Goal: Use online tool/utility: Use online tool/utility

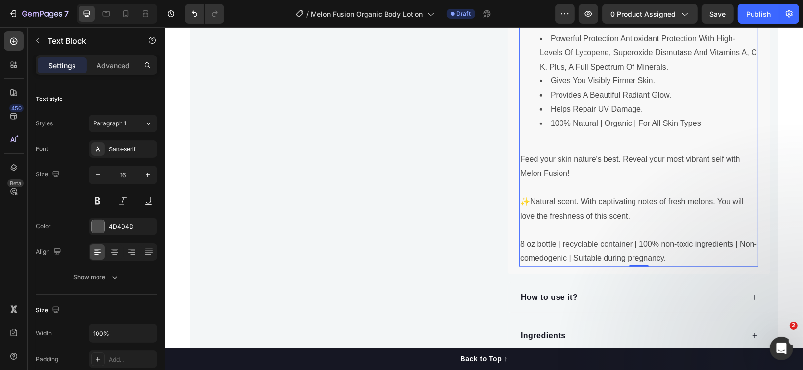
click at [669, 254] on p "8 oz bottle | recyclable container | 100% non-toxic ingredients | Non-comedogen…" at bounding box center [638, 251] width 237 height 28
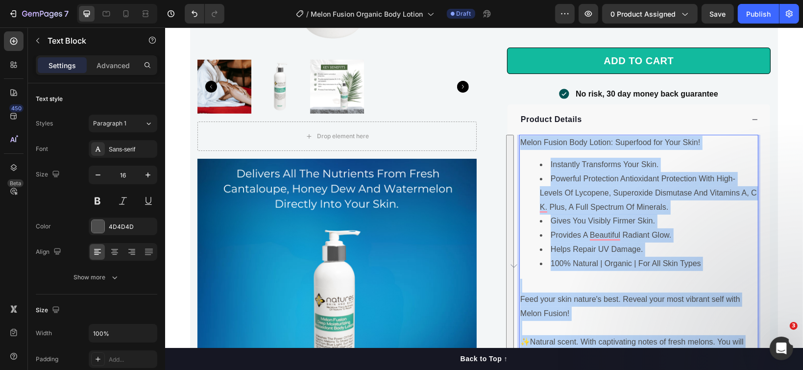
scroll to position [592, 0]
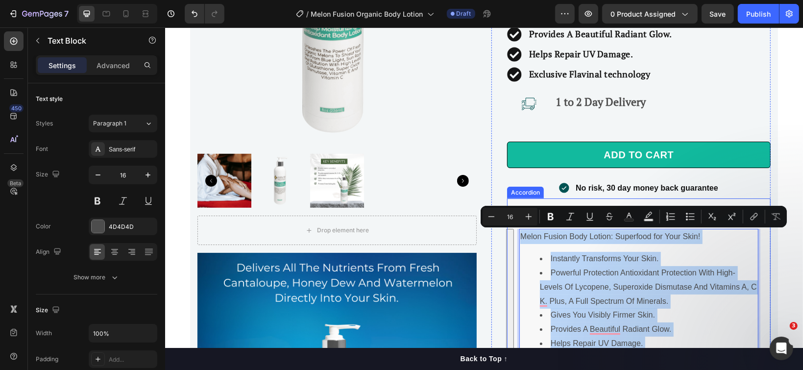
drag, startPoint x: 667, startPoint y: 253, endPoint x: 513, endPoint y: 227, distance: 156.5
click at [513, 228] on div "Melon Fusion Body Lotion: Superfood for Your Skin! Instantly Transforms Your Sk…" at bounding box center [638, 367] width 263 height 279
copy div "Melon Fusion Body Lotion: Superfood for Your Skin! Instantly Transforms Your Sk…"
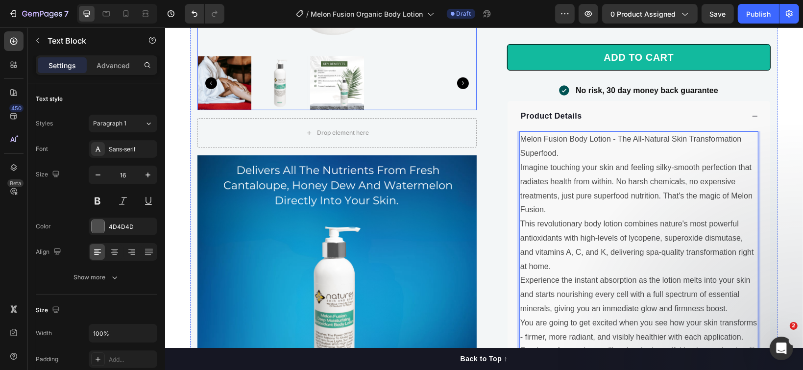
scroll to position [754, 0]
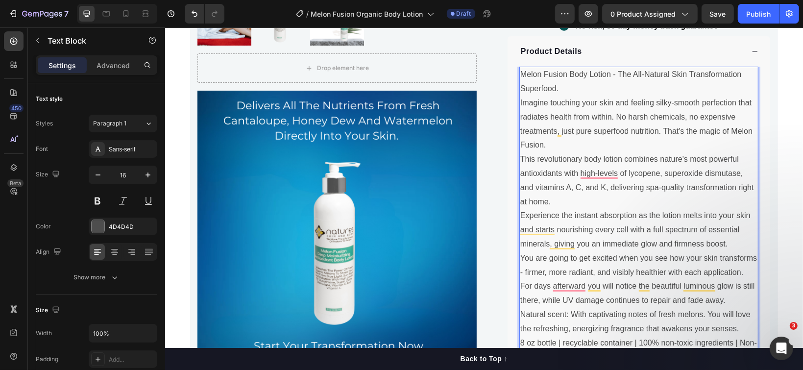
click at [556, 88] on p "Melon Fusion Body Lotion - The All-Natural Skin Transformation Superfood. Imagi…" at bounding box center [638, 215] width 237 height 296
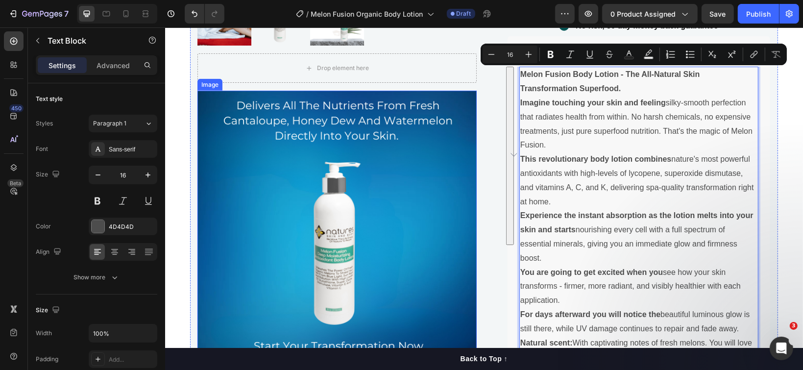
scroll to position [782, 0]
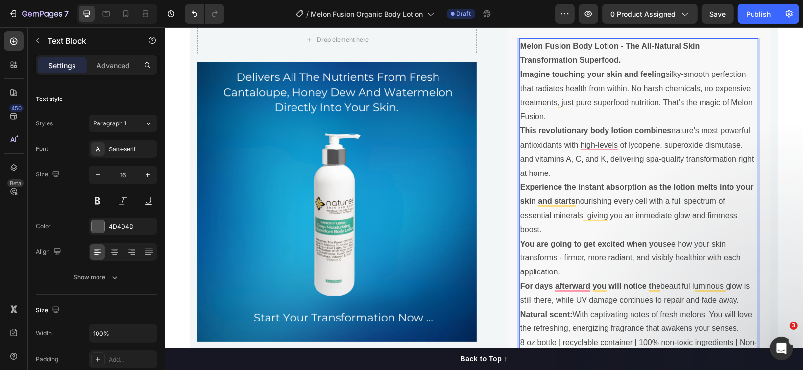
click at [621, 58] on p "Melon Fusion Body Lotion - The All-Natural Skin Transformation Superfood." at bounding box center [638, 53] width 237 height 28
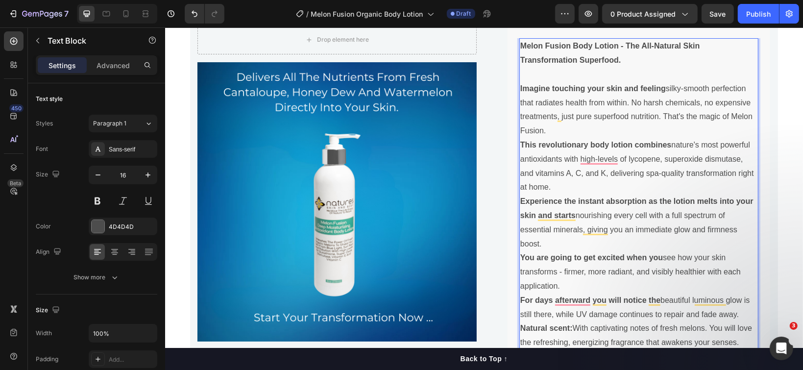
click at [586, 126] on p "Imagine touching your skin and feeling silky-smooth perfection that radiates he…" at bounding box center [638, 109] width 237 height 56
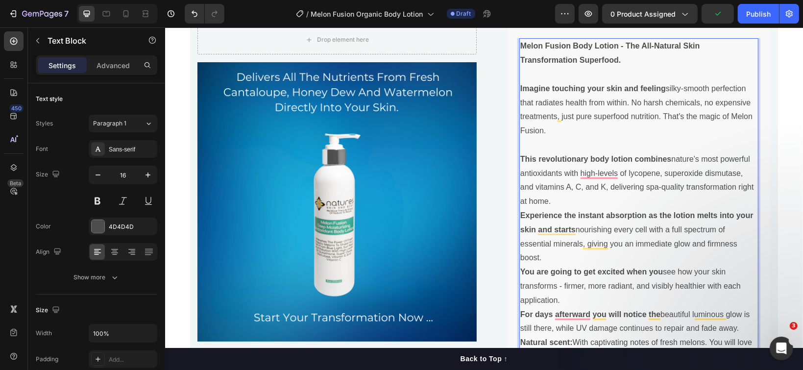
click at [563, 198] on p "This revolutionary body lotion combines nature's most powerful antioxidants wit…" at bounding box center [638, 180] width 237 height 56
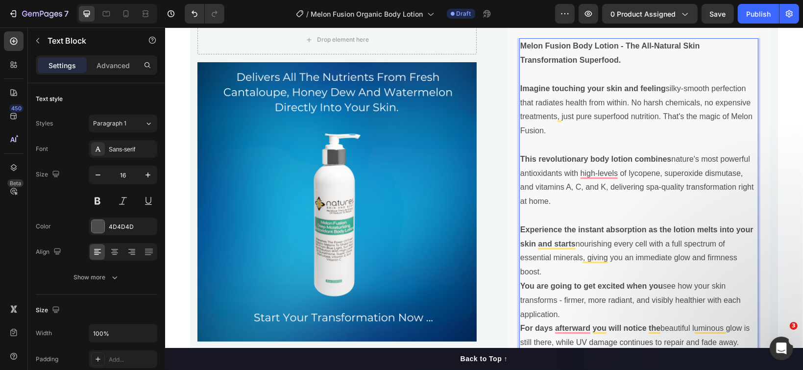
click at [575, 270] on p "Experience the instant absorption as the lotion melts into your skin and starts…" at bounding box center [638, 250] width 237 height 56
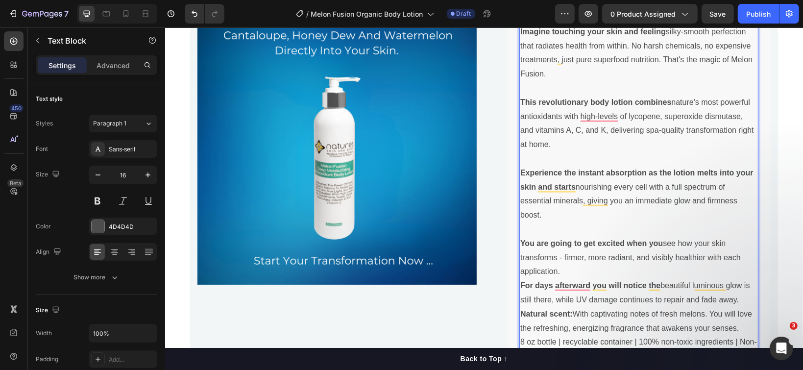
scroll to position [848, 0]
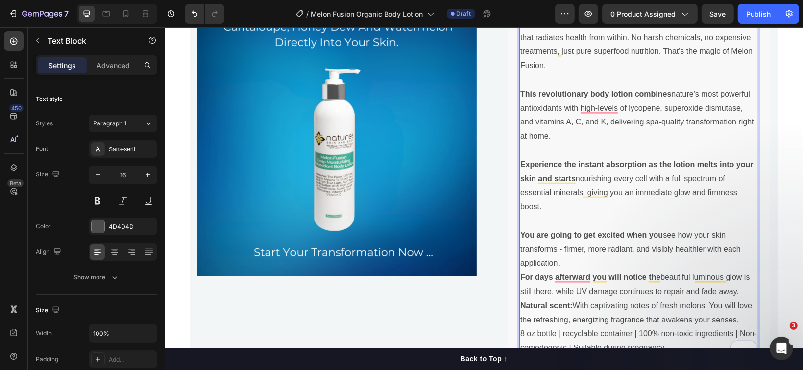
click at [572, 259] on p "You are going to get excited when you see how your skin transforms - firmer, mo…" at bounding box center [638, 249] width 237 height 42
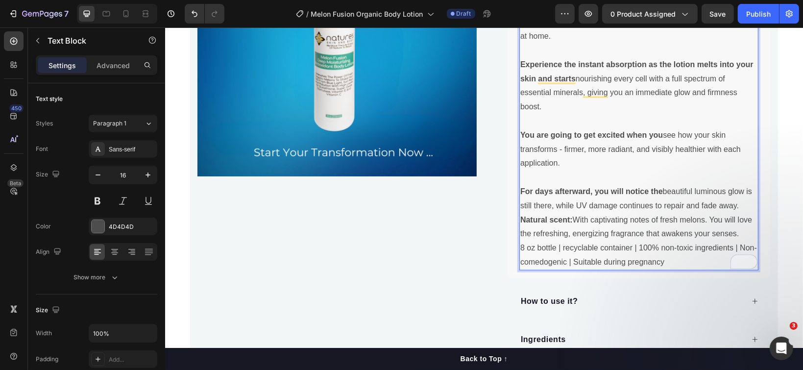
scroll to position [978, 0]
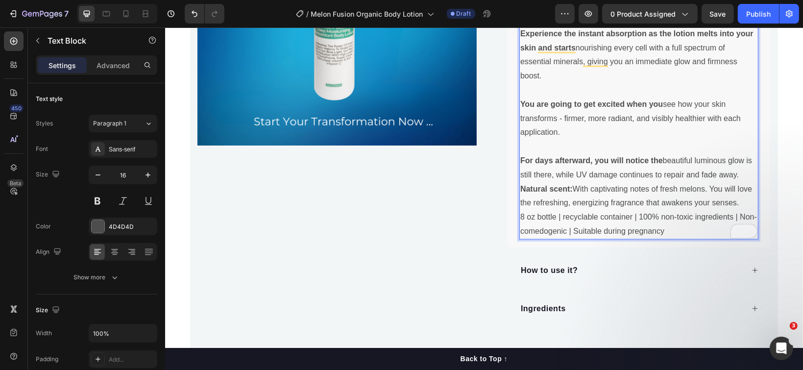
click at [737, 170] on p "For days afterward, you will notice the beautiful luminous glow is still there,…" at bounding box center [638, 167] width 237 height 28
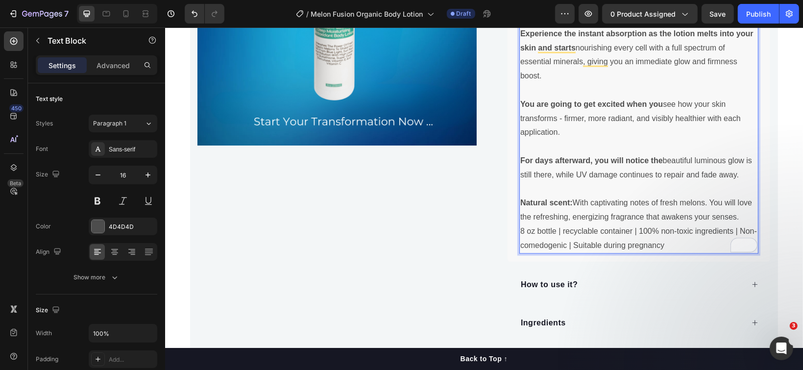
click at [739, 215] on p "Natural scent: With captivating notes of fresh melons. You will love the refres…" at bounding box center [638, 209] width 237 height 28
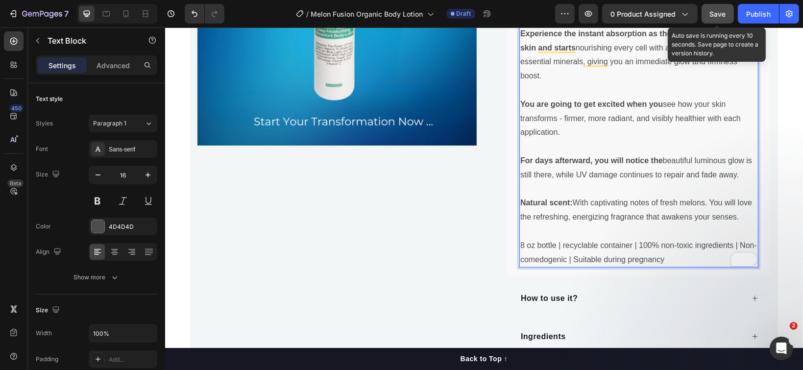
click at [719, 10] on span "Save" at bounding box center [718, 14] width 16 height 8
click at [711, 11] on span "Save" at bounding box center [718, 14] width 16 height 8
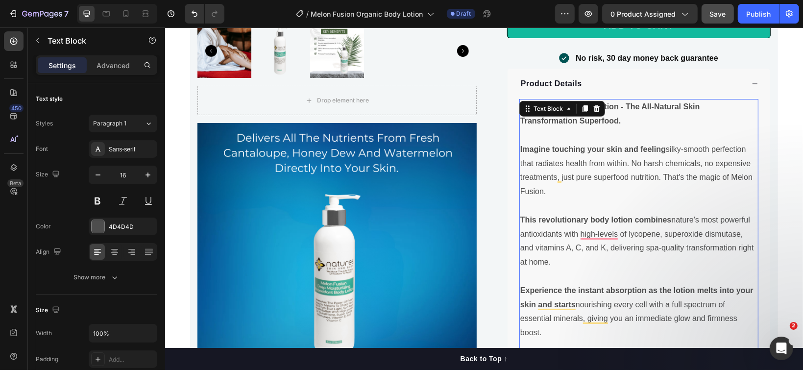
scroll to position [717, 0]
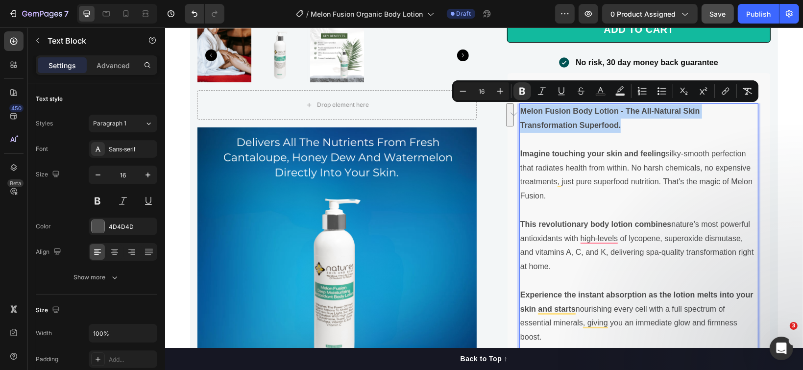
drag, startPoint x: 618, startPoint y: 121, endPoint x: 515, endPoint y: 114, distance: 102.7
click at [520, 114] on p "Melon Fusion Body Lotion - The All-Natural Skin Transformation Superfood." at bounding box center [638, 118] width 237 height 28
click at [499, 92] on icon "Editor contextual toolbar" at bounding box center [500, 91] width 10 height 10
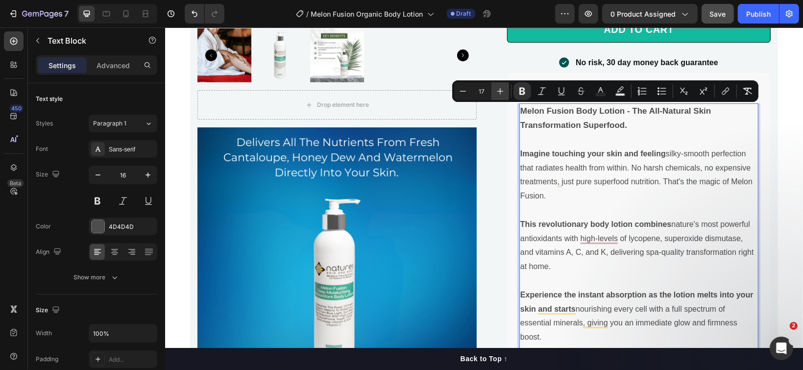
click at [499, 92] on icon "Editor contextual toolbar" at bounding box center [500, 91] width 10 height 10
type input "20"
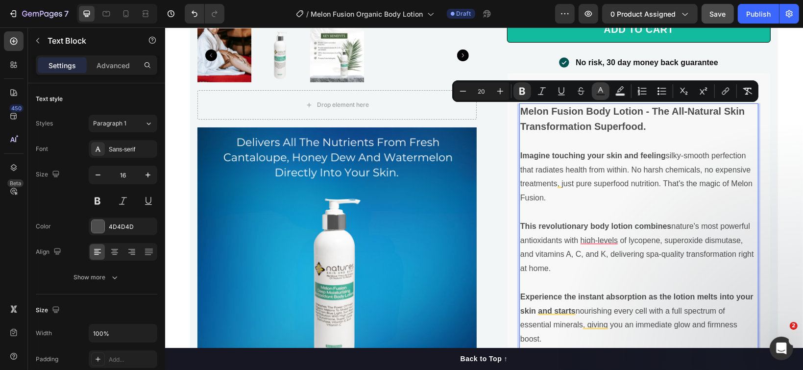
click at [599, 89] on icon "Editor contextual toolbar" at bounding box center [601, 91] width 10 height 10
type input "4D4D4D"
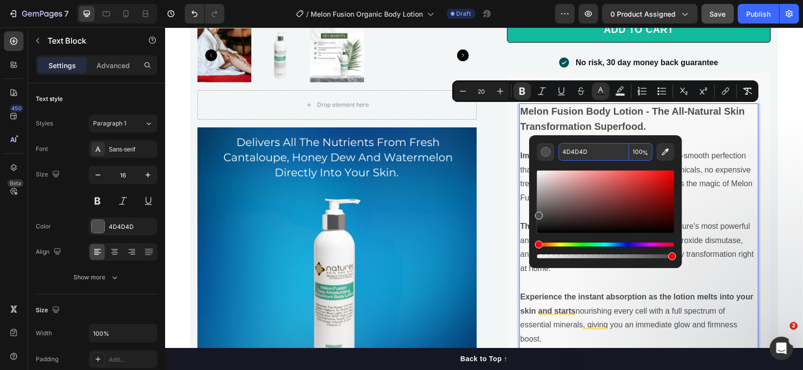
click at [584, 151] on input "4D4D4D" at bounding box center [594, 152] width 71 height 18
paste input "005353"
type input "005353"
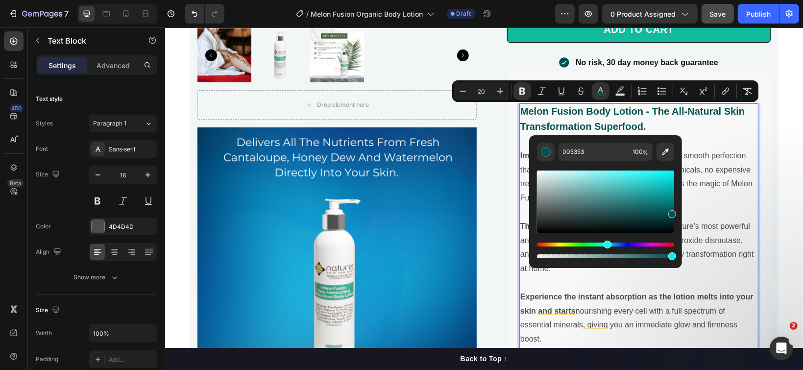
click at [598, 125] on strong "Melon Fusion Body Lotion - The All-Natural Skin Transformation Superfood." at bounding box center [632, 118] width 224 height 26
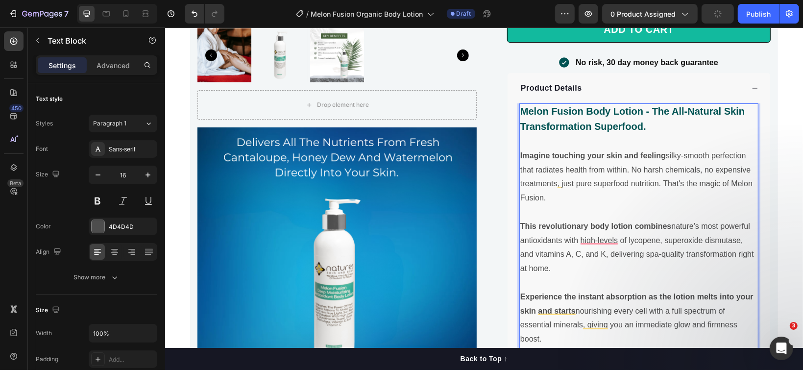
click at [560, 157] on p "Imagine touching your skin and feeling silky-smooth perfection that radiates he…" at bounding box center [638, 176] width 237 height 56
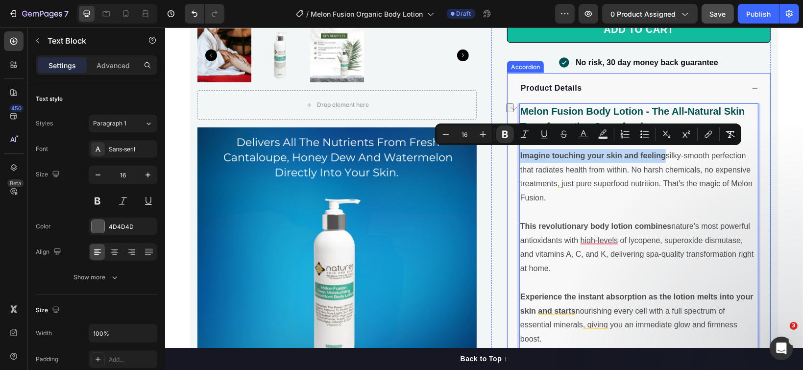
drag, startPoint x: 661, startPoint y: 150, endPoint x: 510, endPoint y: 156, distance: 152.0
click at [507, 156] on div "Product Details Melon Fusion Body Lotion - The All-Natural Skin Transformation …" at bounding box center [639, 344] width 264 height 542
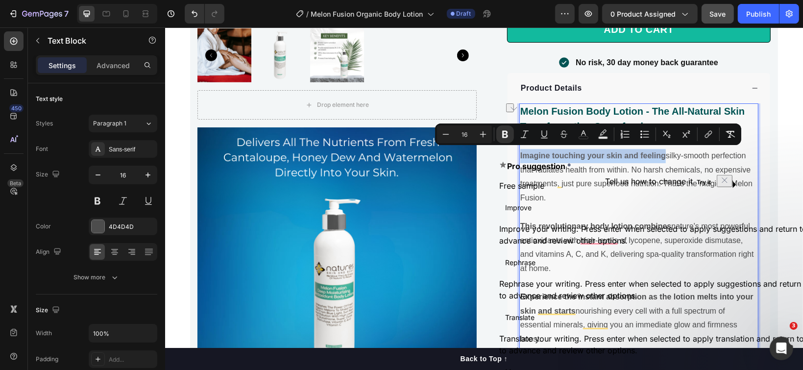
click at [552, 151] on strong "Imagine touching your skin and feeling" at bounding box center [593, 155] width 146 height 8
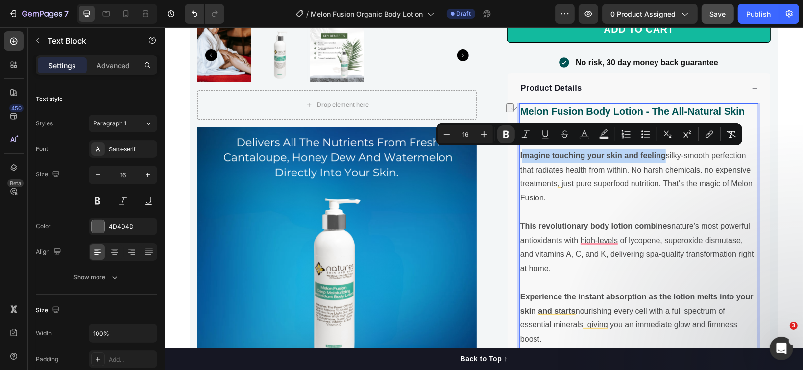
drag, startPoint x: 661, startPoint y: 153, endPoint x: 519, endPoint y: 160, distance: 142.2
click at [520, 160] on p "Imagine touching your skin and feeling silky-smooth perfection that radiates he…" at bounding box center [638, 176] width 237 height 56
click at [585, 133] on icon "Editor contextual toolbar" at bounding box center [584, 132] width 5 height 5
type input "4D4D4D"
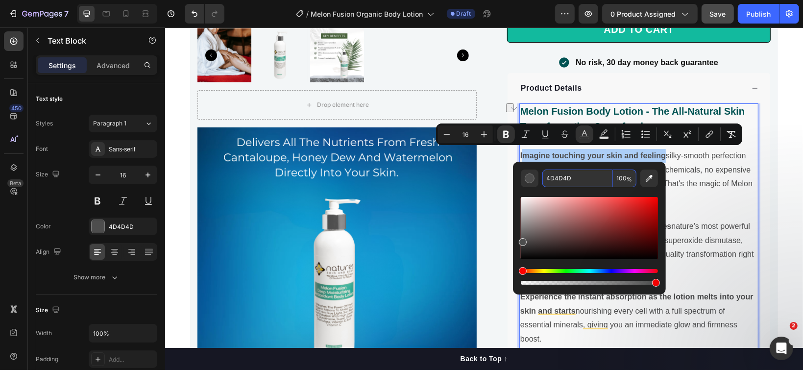
click at [569, 176] on input "4D4D4D" at bounding box center [577, 179] width 71 height 18
paste input "005353"
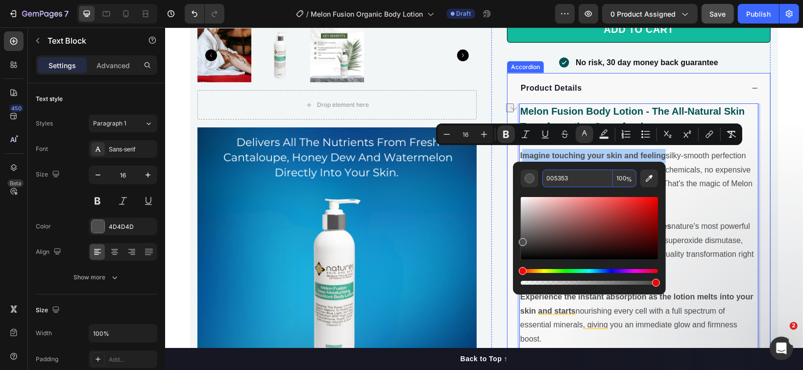
type input "005353"
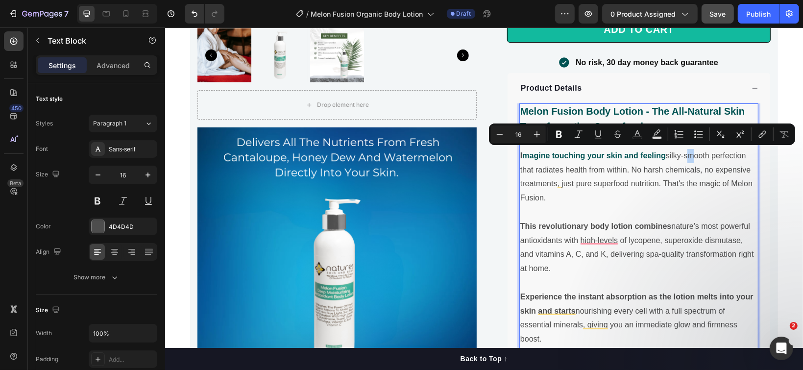
click at [682, 156] on p "I magine touching your skin and feeling silky-smooth perfection that radiates h…" at bounding box center [638, 176] width 237 height 56
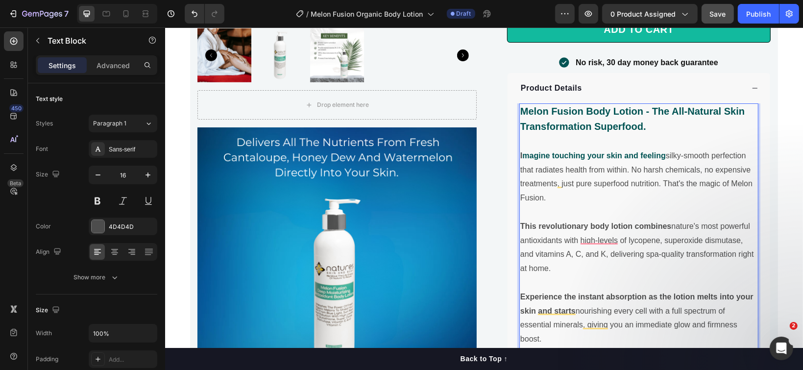
click at [623, 222] on strong "This revolutionary body lotion combines" at bounding box center [595, 225] width 151 height 8
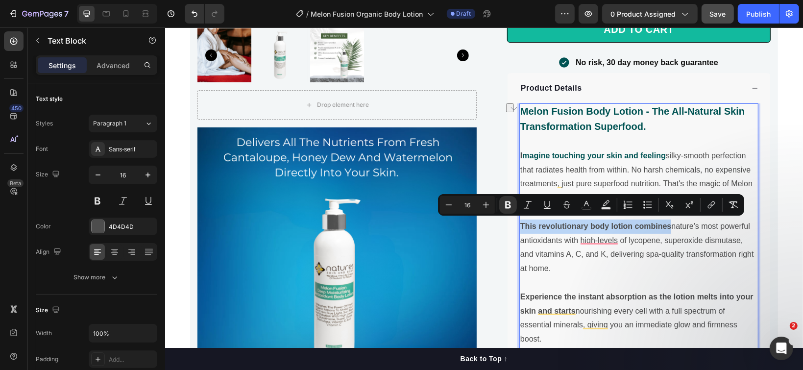
drag, startPoint x: 666, startPoint y: 222, endPoint x: 517, endPoint y: 225, distance: 149.0
click at [520, 225] on p "This revolutionary body lotion combines nature's most powerful antioxidants wit…" at bounding box center [638, 247] width 237 height 56
click at [582, 203] on icon "Editor contextual toolbar" at bounding box center [587, 205] width 10 height 10
type input "4D4D4D"
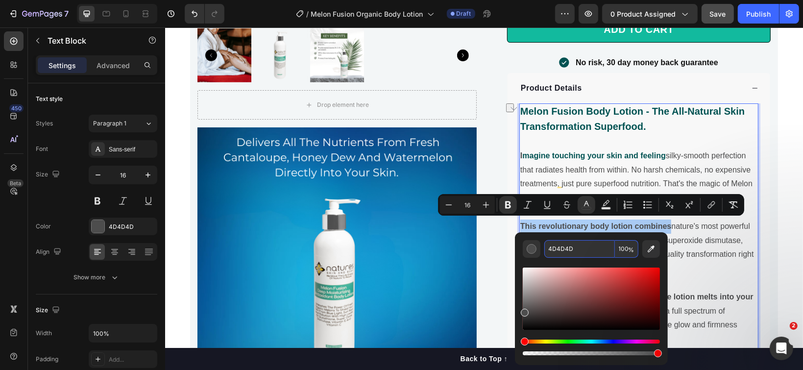
click at [571, 242] on input "4D4D4D" at bounding box center [579, 249] width 71 height 18
paste input "005353"
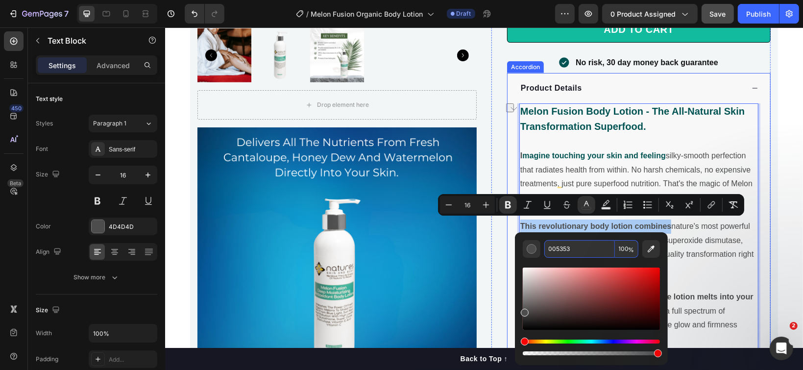
type input "005353"
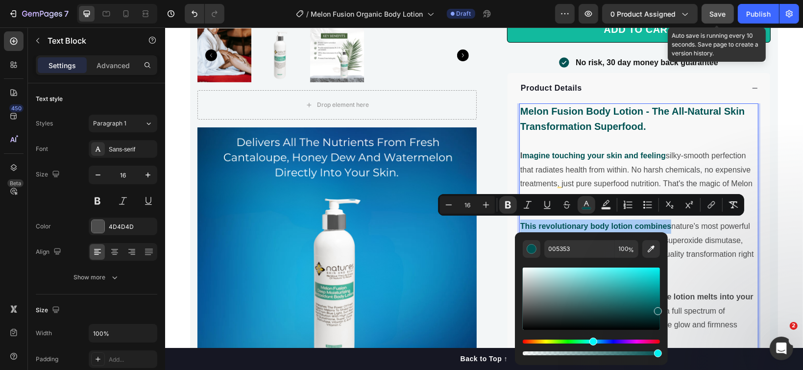
drag, startPoint x: 717, startPoint y: 11, endPoint x: 547, endPoint y: 1, distance: 170.8
click at [717, 10] on span "Save" at bounding box center [718, 14] width 16 height 8
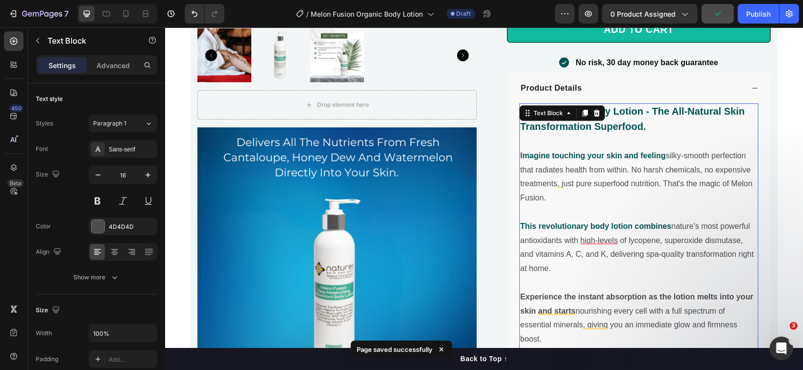
click at [637, 151] on strong "magine touching your skin and feeling" at bounding box center [593, 155] width 143 height 8
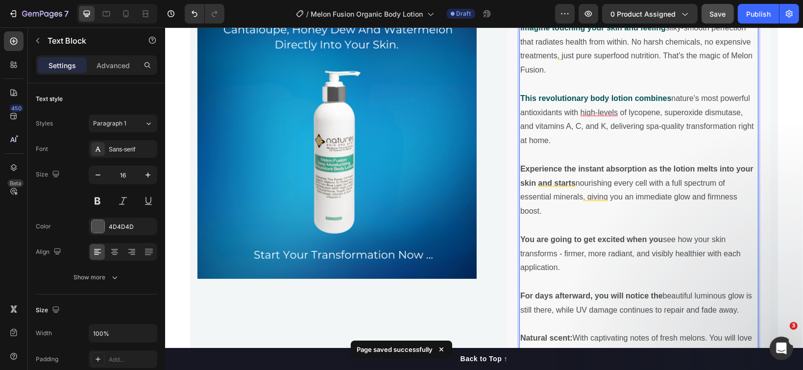
scroll to position [848, 0]
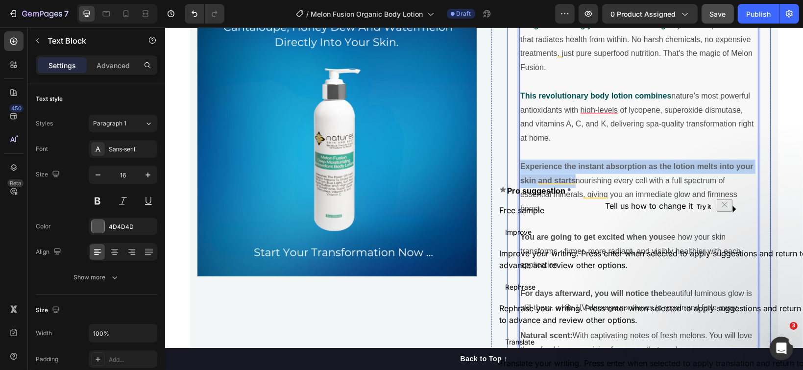
drag, startPoint x: 571, startPoint y: 178, endPoint x: 510, endPoint y: 168, distance: 62.1
click at [510, 168] on div "Product Details Melon Fusion Body Lotion - The All-Natural Skin Transformation …" at bounding box center [639, 213] width 264 height 542
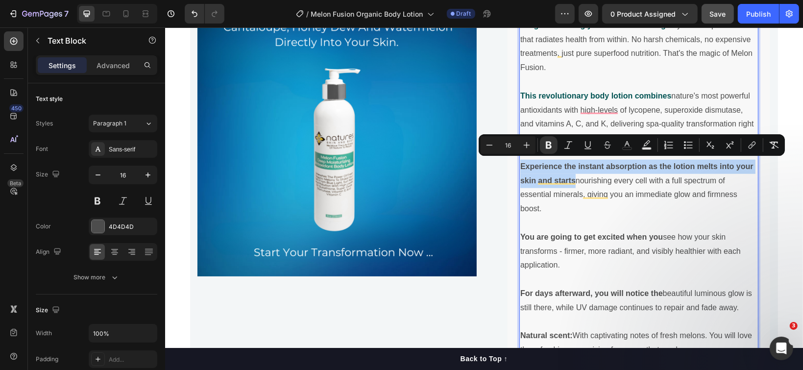
click at [572, 162] on strong "Experience the instant absorption as the lotion melts into your skin and starts" at bounding box center [636, 173] width 233 height 23
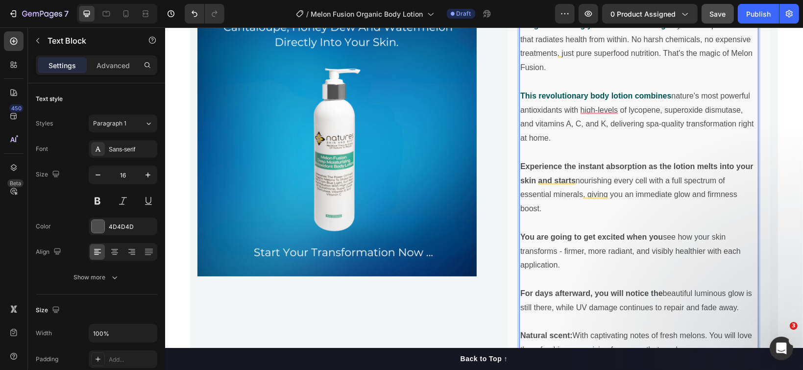
click at [572, 162] on strong "Experience the instant absorption as the lotion melts into your skin and starts" at bounding box center [636, 173] width 233 height 23
